Goal: Task Accomplishment & Management: Use online tool/utility

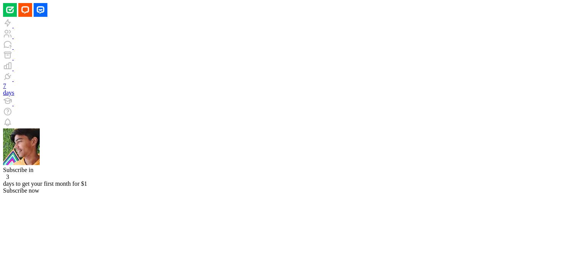
type input "*******"
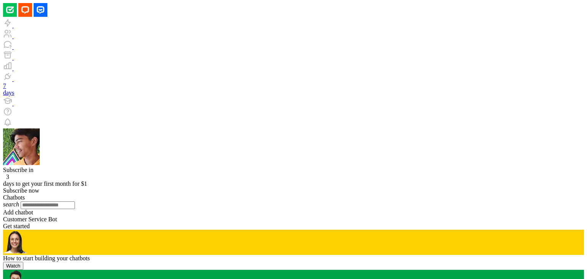
click at [125, 209] on div "Add chatbot" at bounding box center [293, 212] width 581 height 7
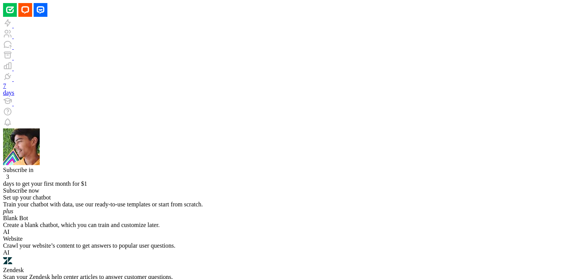
click at [230, 228] on div "AI Website Crawl your website’s content to get answers to popular user question…" at bounding box center [293, 238] width 581 height 21
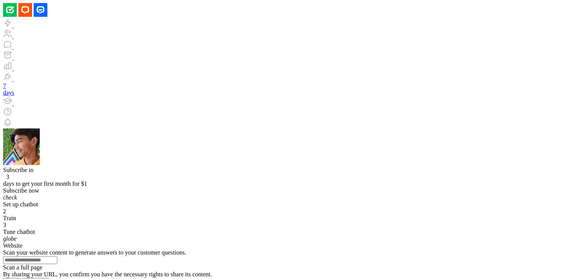
click at [57, 256] on input "text" at bounding box center [30, 260] width 54 height 8
click at [42, 264] on span "Scan a full page" at bounding box center [22, 267] width 39 height 6
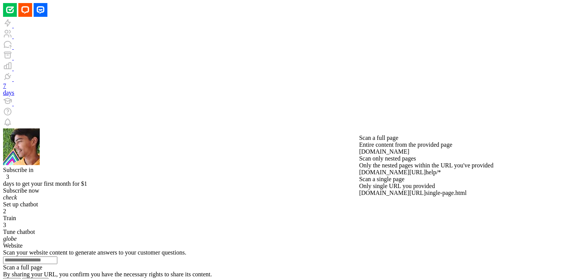
click at [42, 264] on span "Scan a full page" at bounding box center [22, 267] width 39 height 6
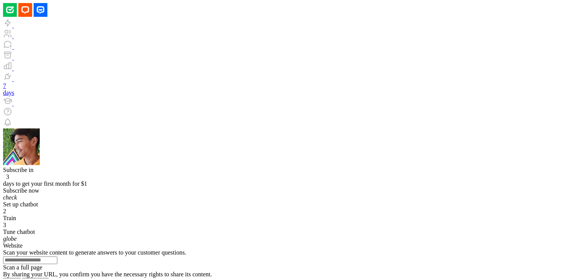
click at [34, 194] on div at bounding box center [293, 194] width 581 height 0
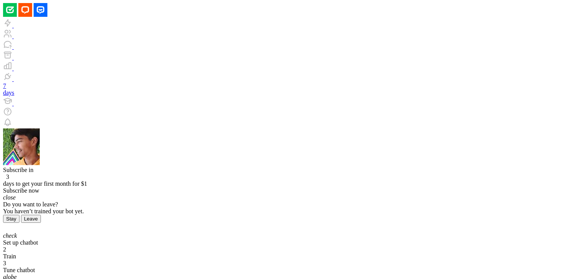
click at [41, 215] on button "Leave" at bounding box center [31, 219] width 20 height 8
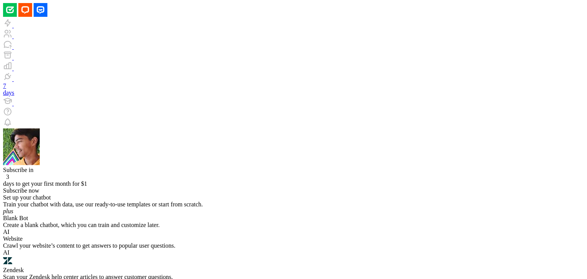
click at [32, 194] on div at bounding box center [293, 194] width 581 height 0
